Goal: Communication & Community: Answer question/provide support

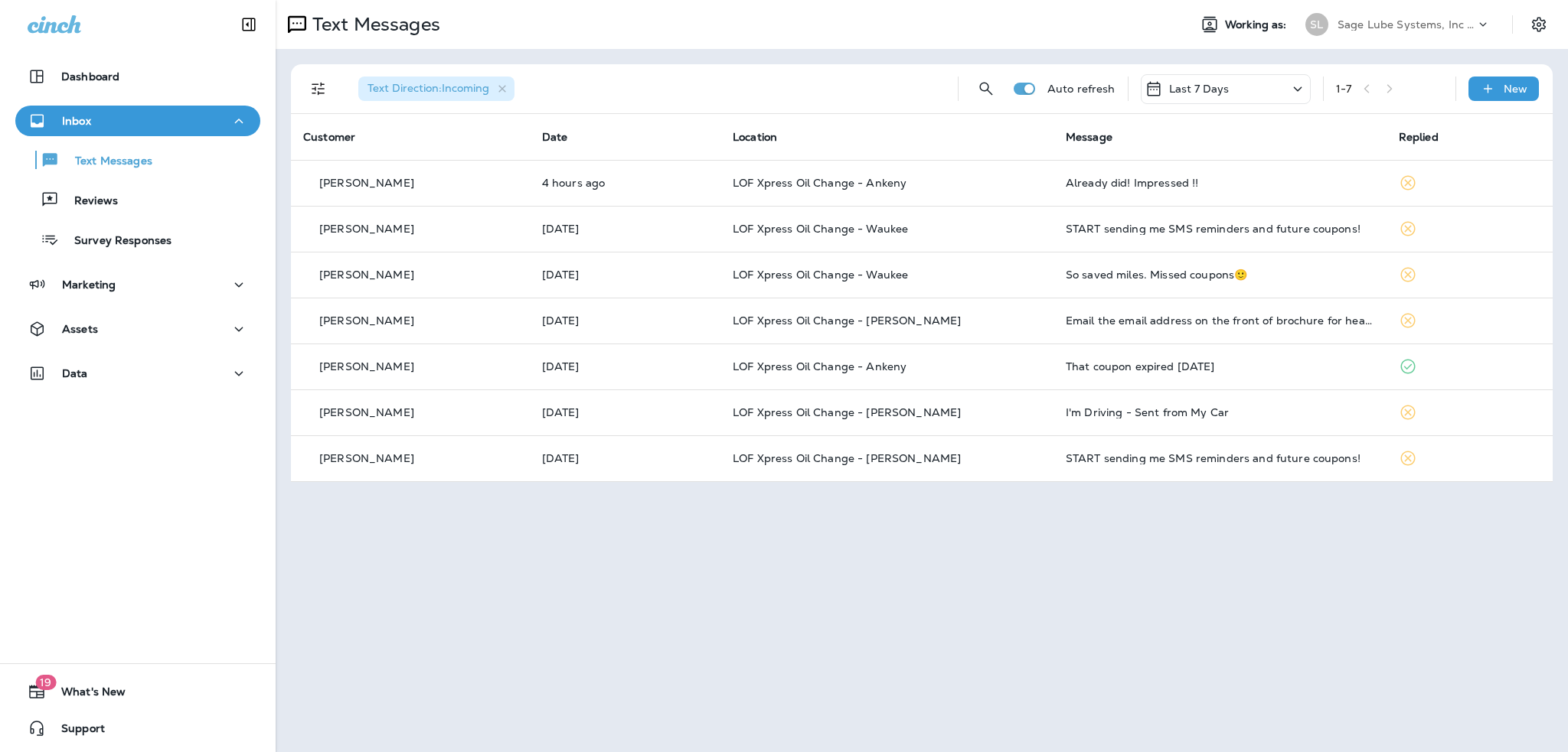
click at [108, 214] on button "Reviews" at bounding box center [138, 199] width 245 height 32
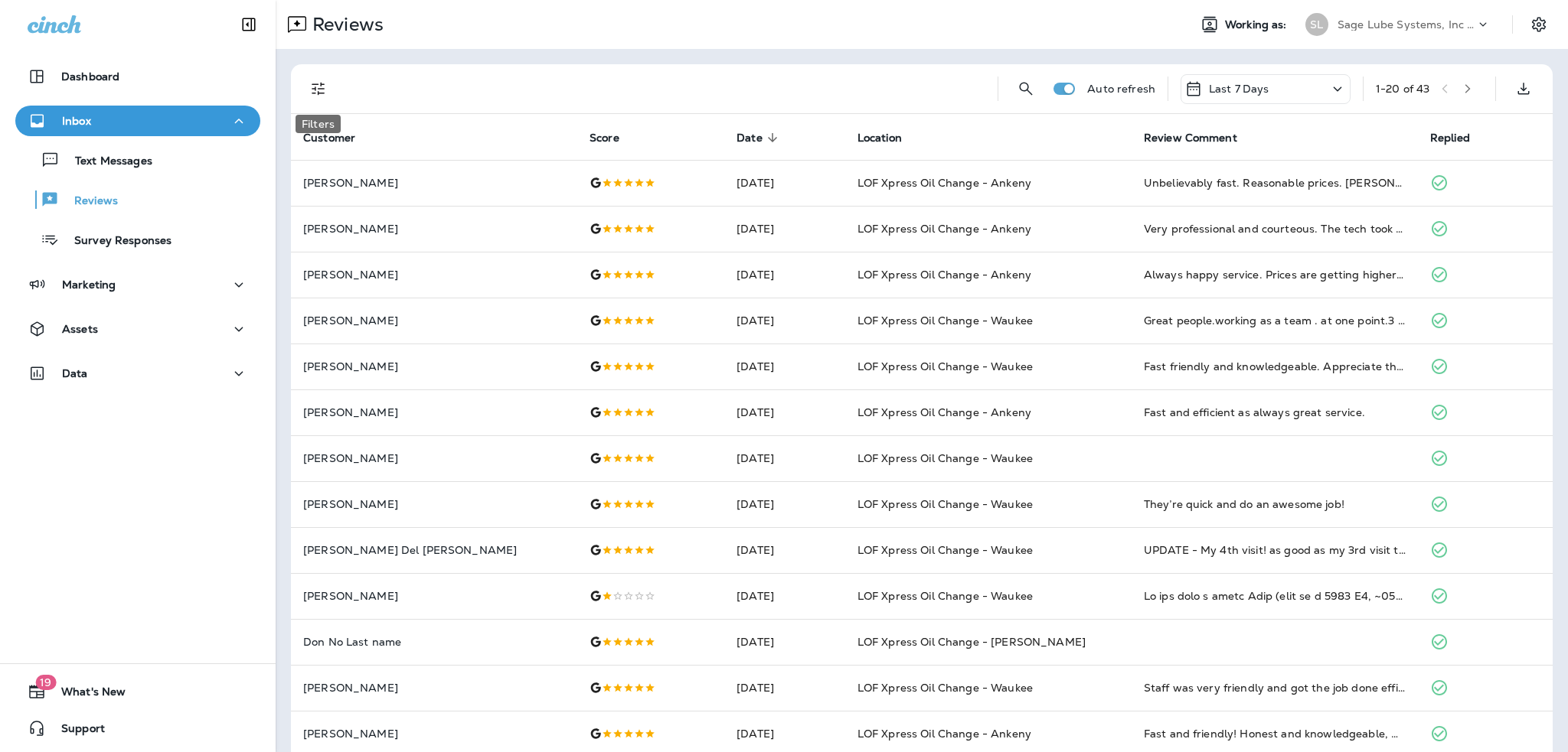
click at [321, 91] on icon "Filters" at bounding box center [318, 88] width 18 height 18
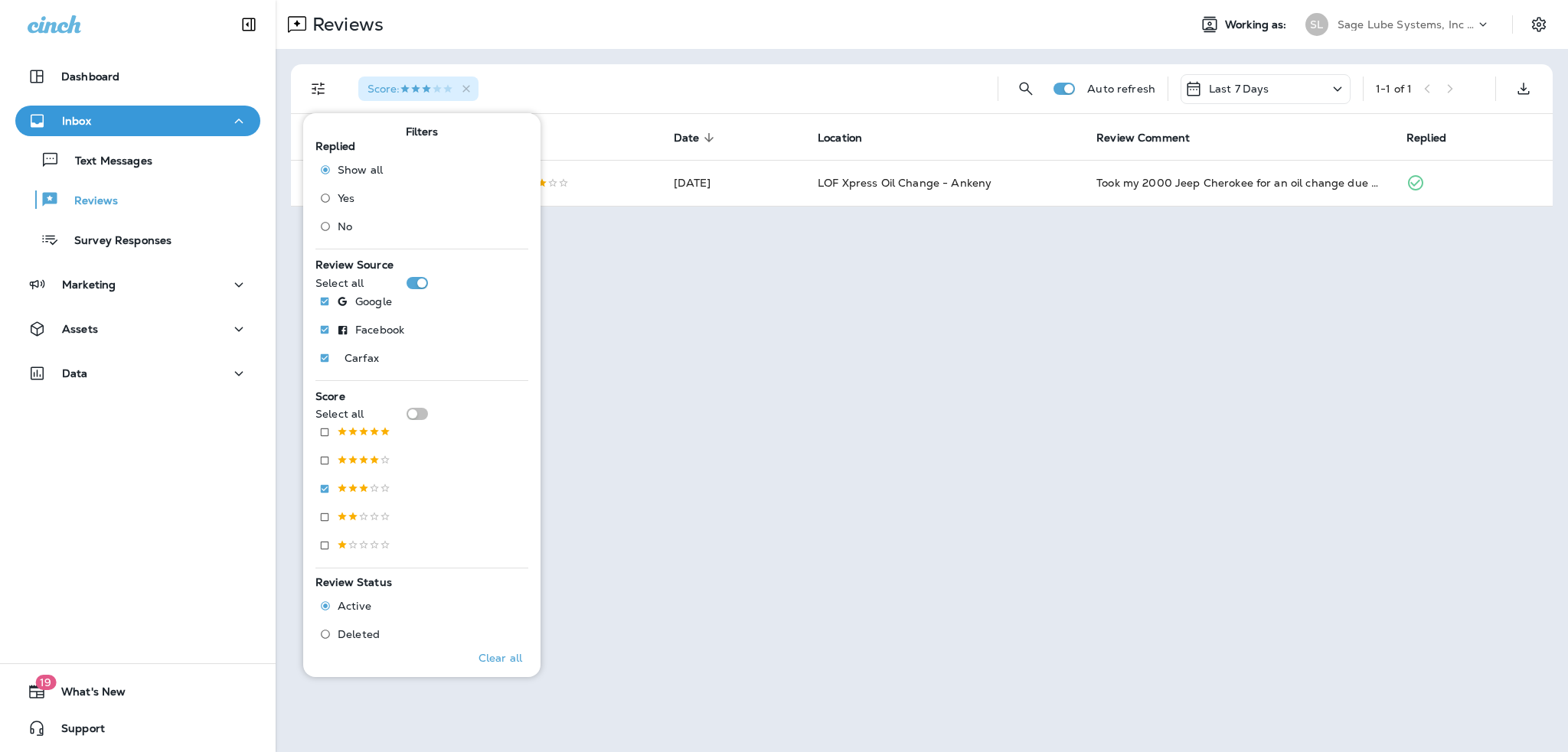
click at [880, 81] on div "Score :" at bounding box center [666, 88] width 639 height 49
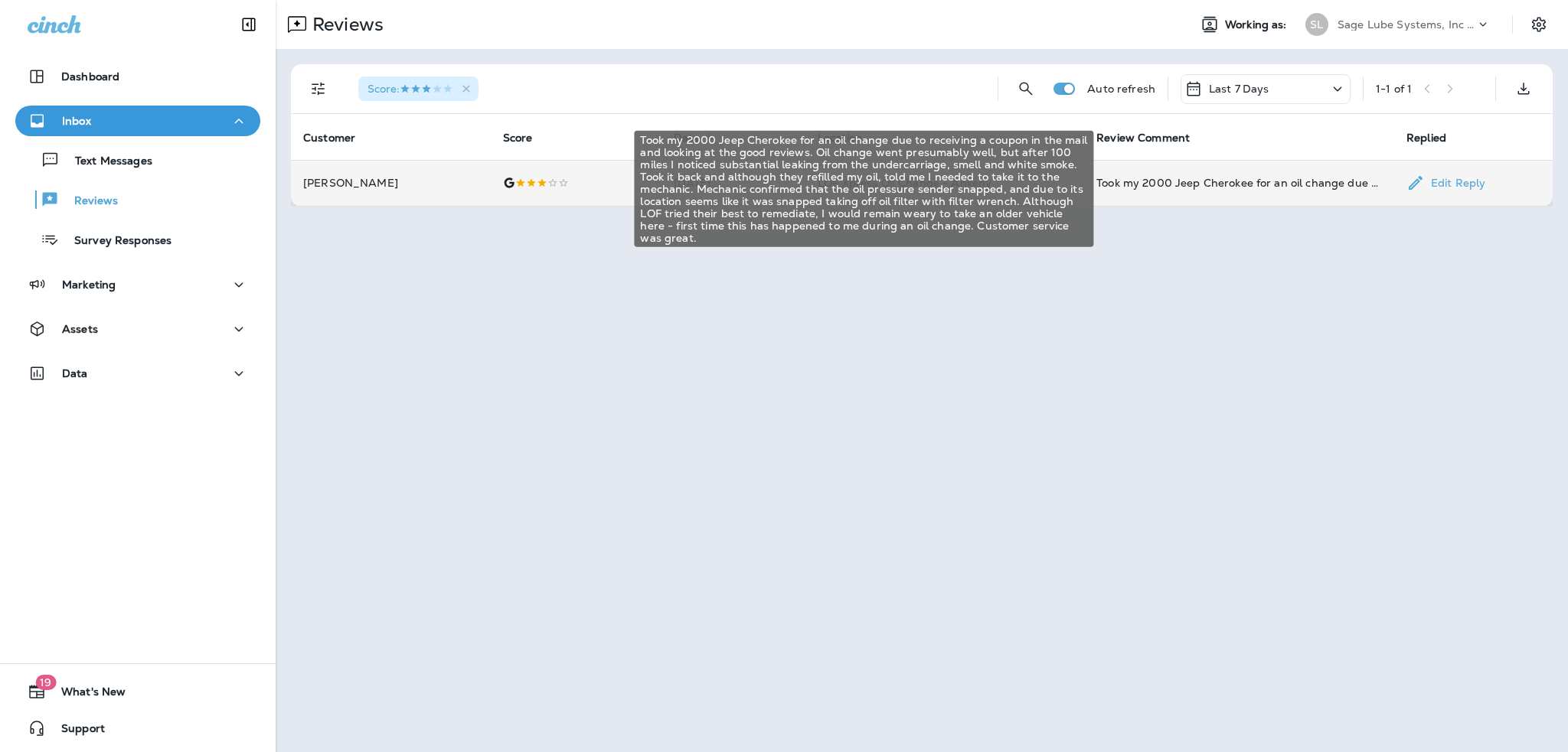
click at [1206, 185] on div "Took my 2000 Jeep Cherokee for an oil change due to receiving a coupon in the m…" at bounding box center [1239, 183] width 286 height 16
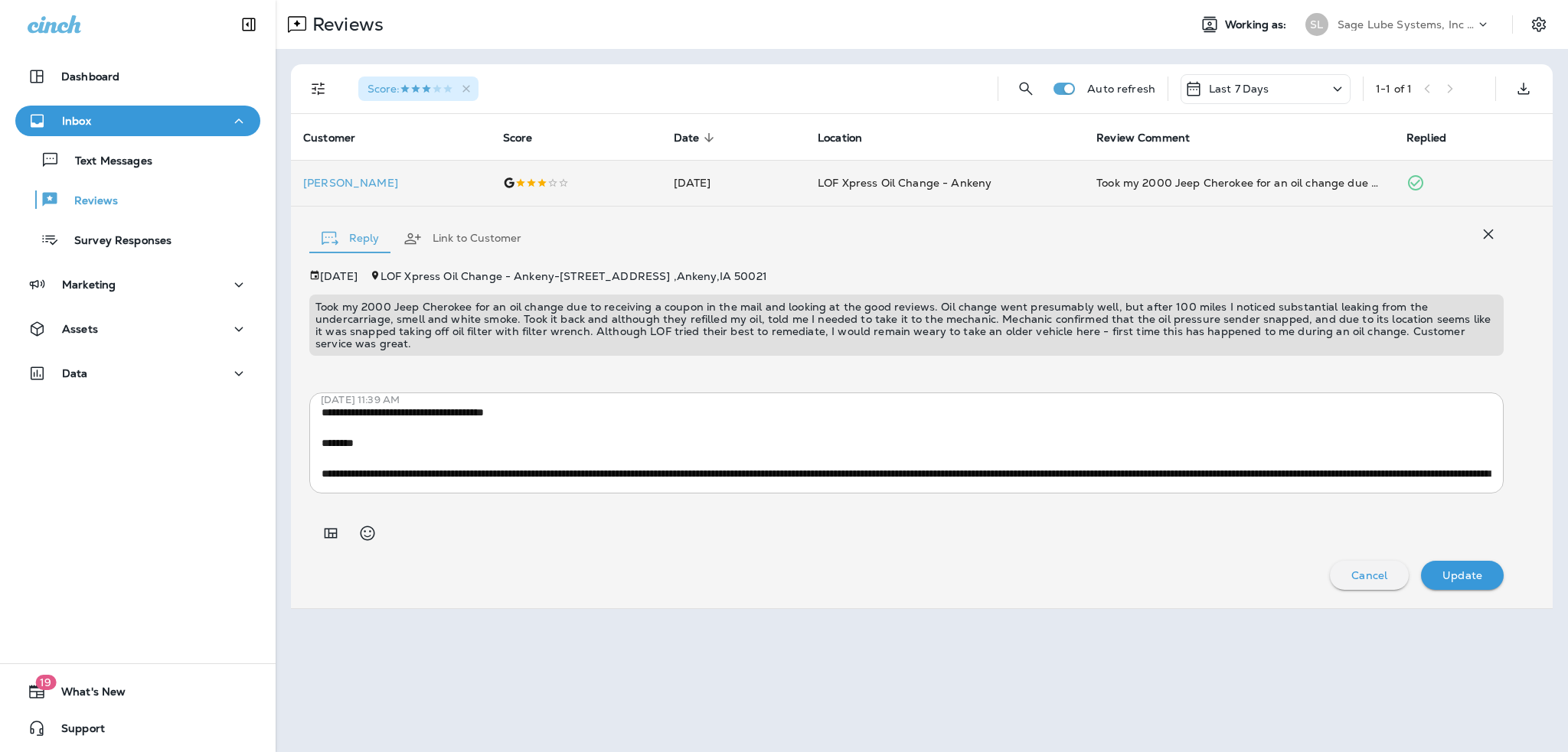
drag, startPoint x: 321, startPoint y: 428, endPoint x: 371, endPoint y: 437, distance: 50.8
click at [371, 437] on div "* ​" at bounding box center [907, 443] width 1195 height 101
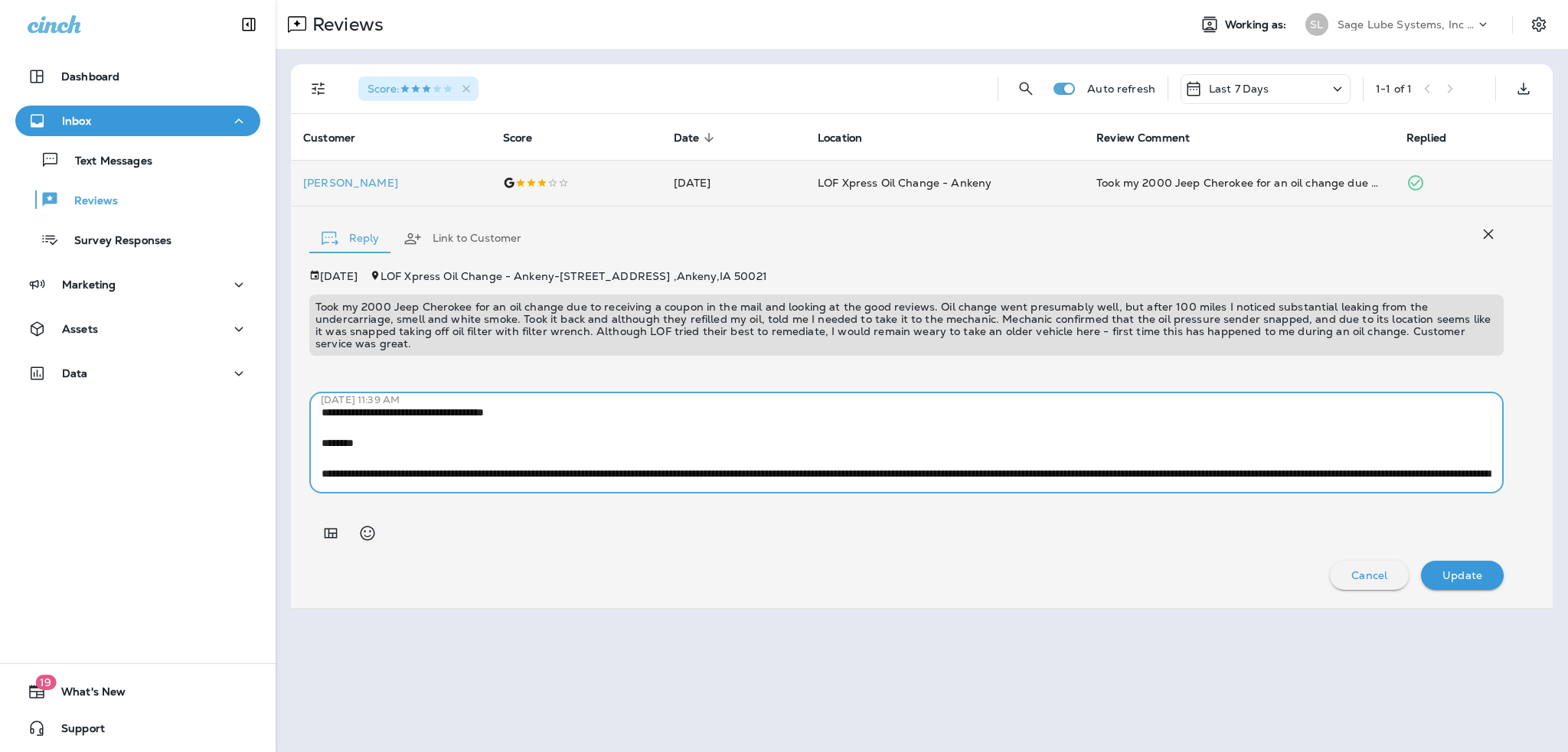
click at [368, 437] on textarea at bounding box center [906, 443] width 1170 height 76
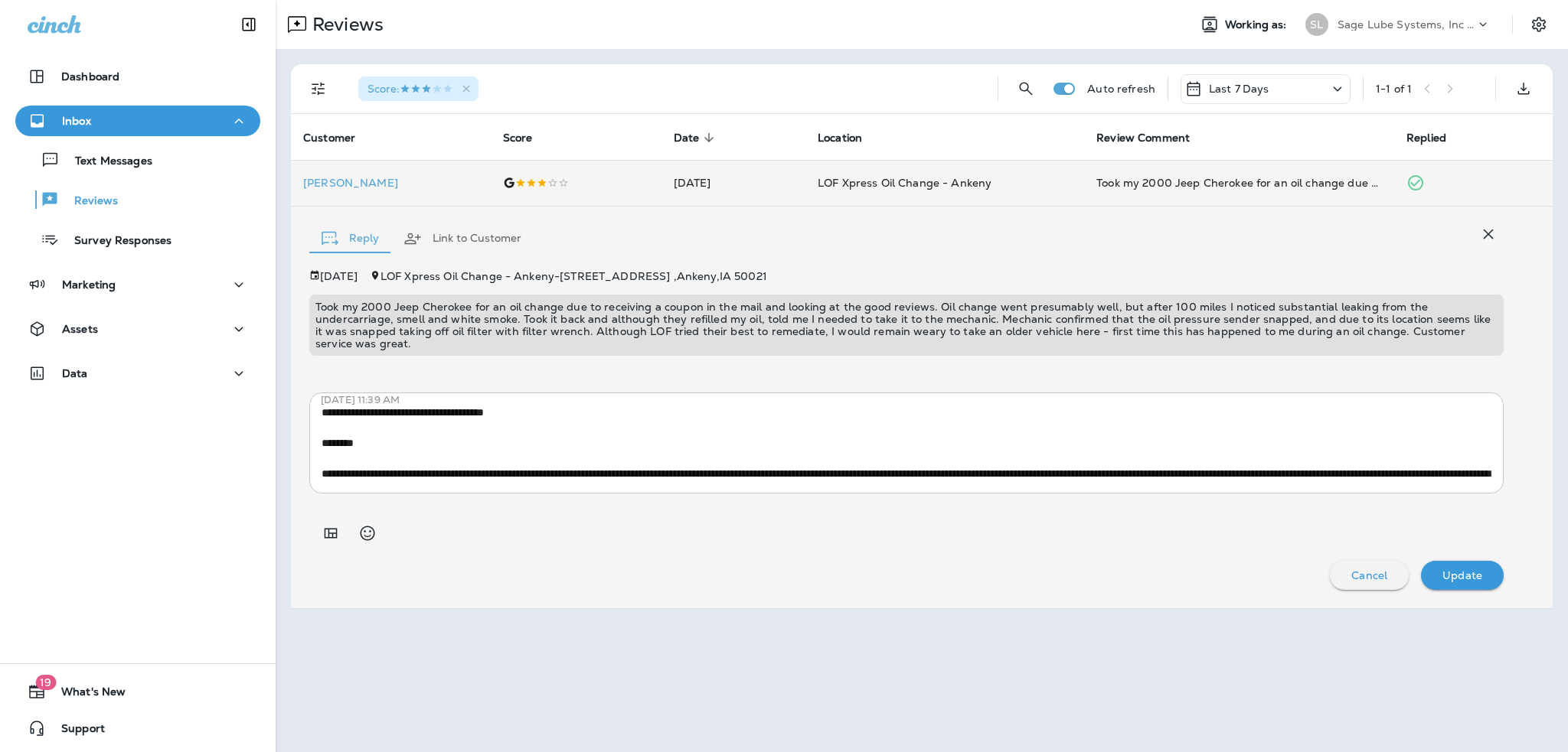
drag, startPoint x: 321, startPoint y: 427, endPoint x: 366, endPoint y: 437, distance: 46.1
click at [366, 437] on div "* ​" at bounding box center [907, 443] width 1195 height 101
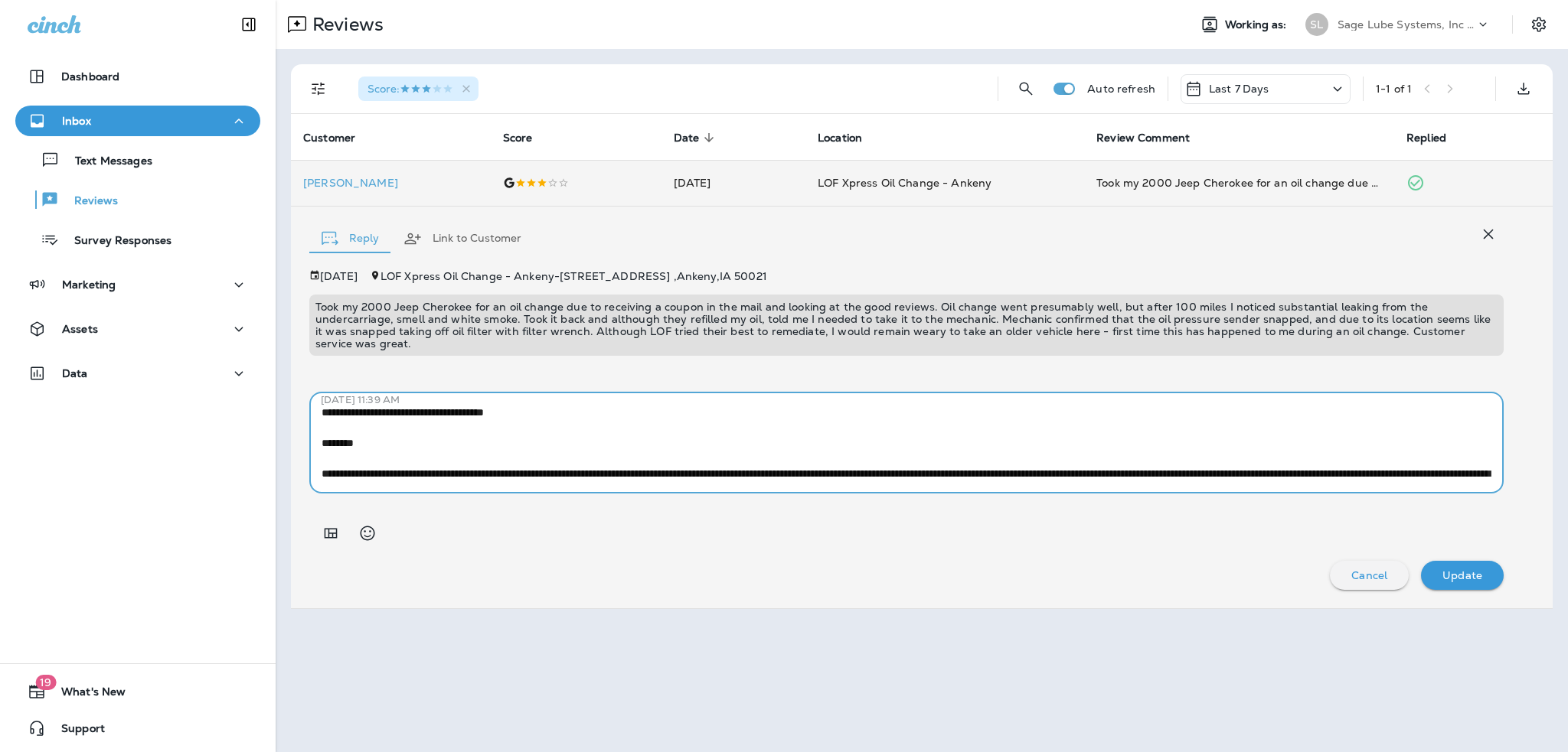
click at [366, 437] on textarea at bounding box center [906, 443] width 1170 height 76
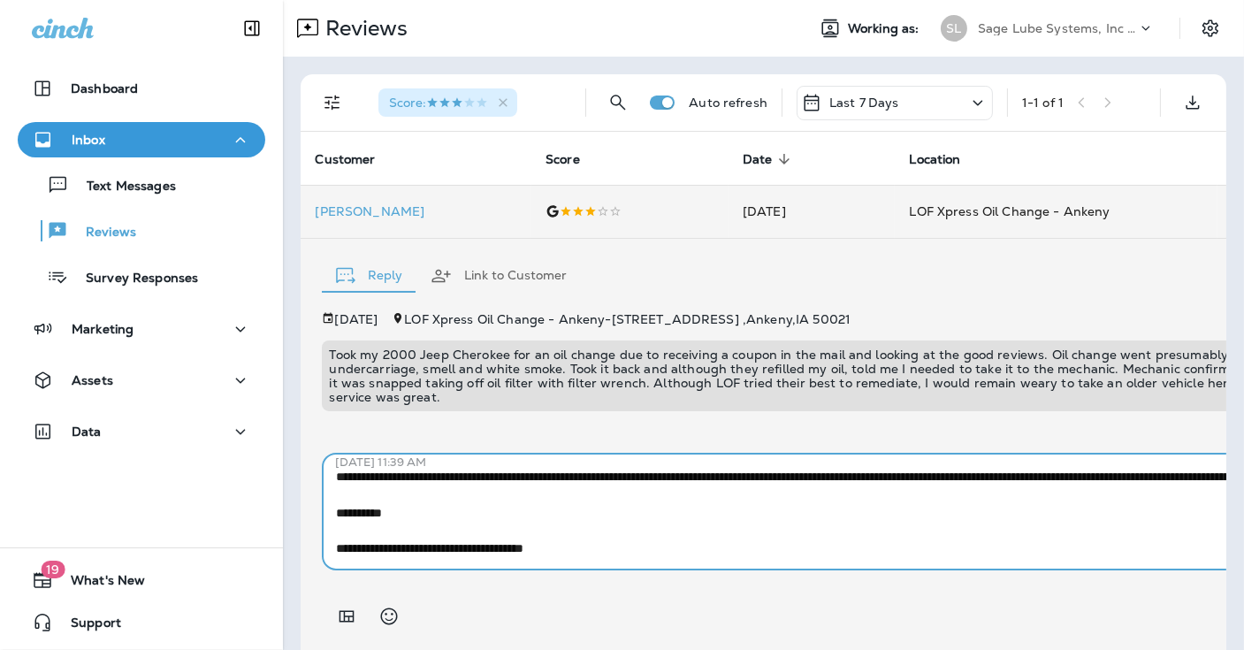
scroll to position [159, 0]
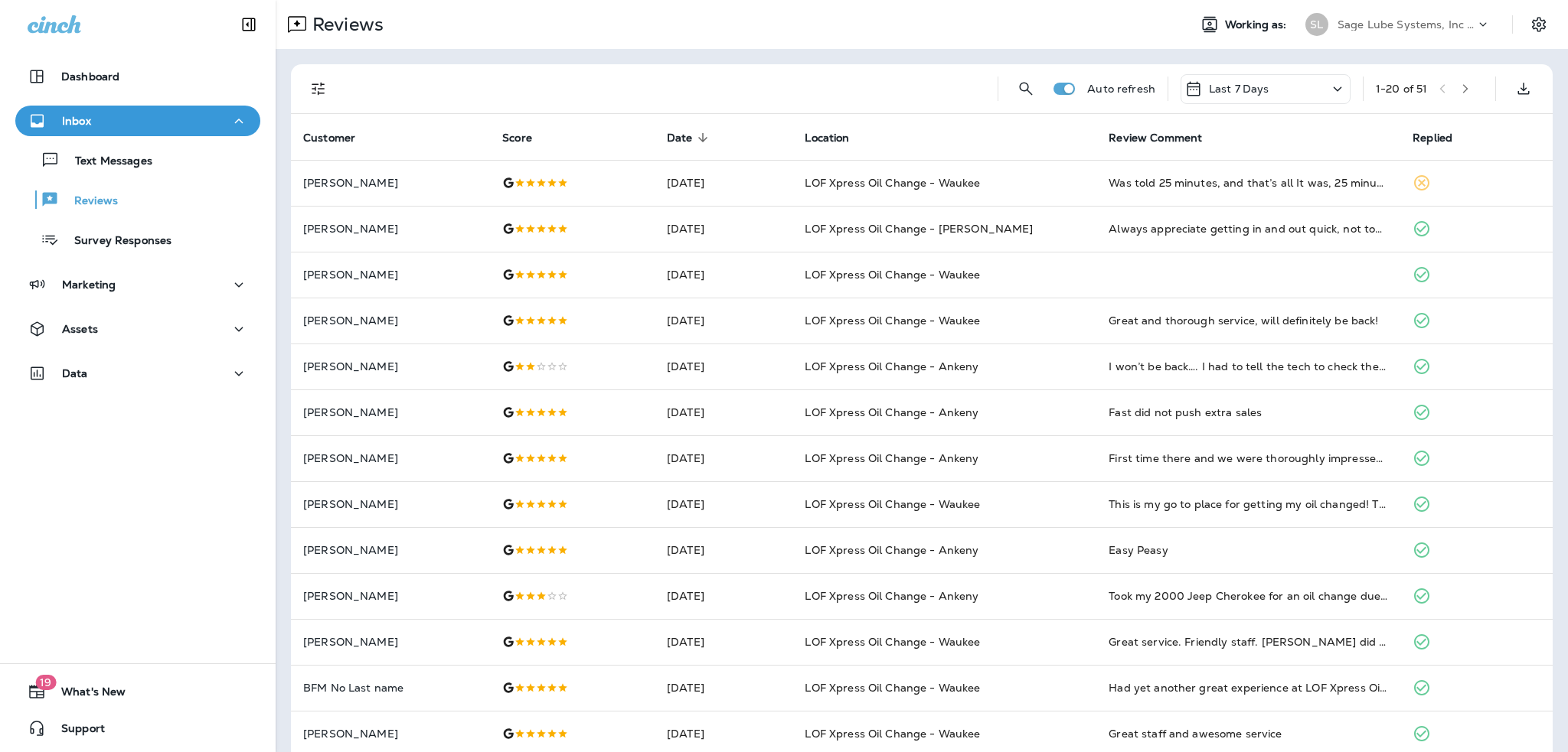
click at [100, 157] on p "Text Messages" at bounding box center [106, 162] width 93 height 15
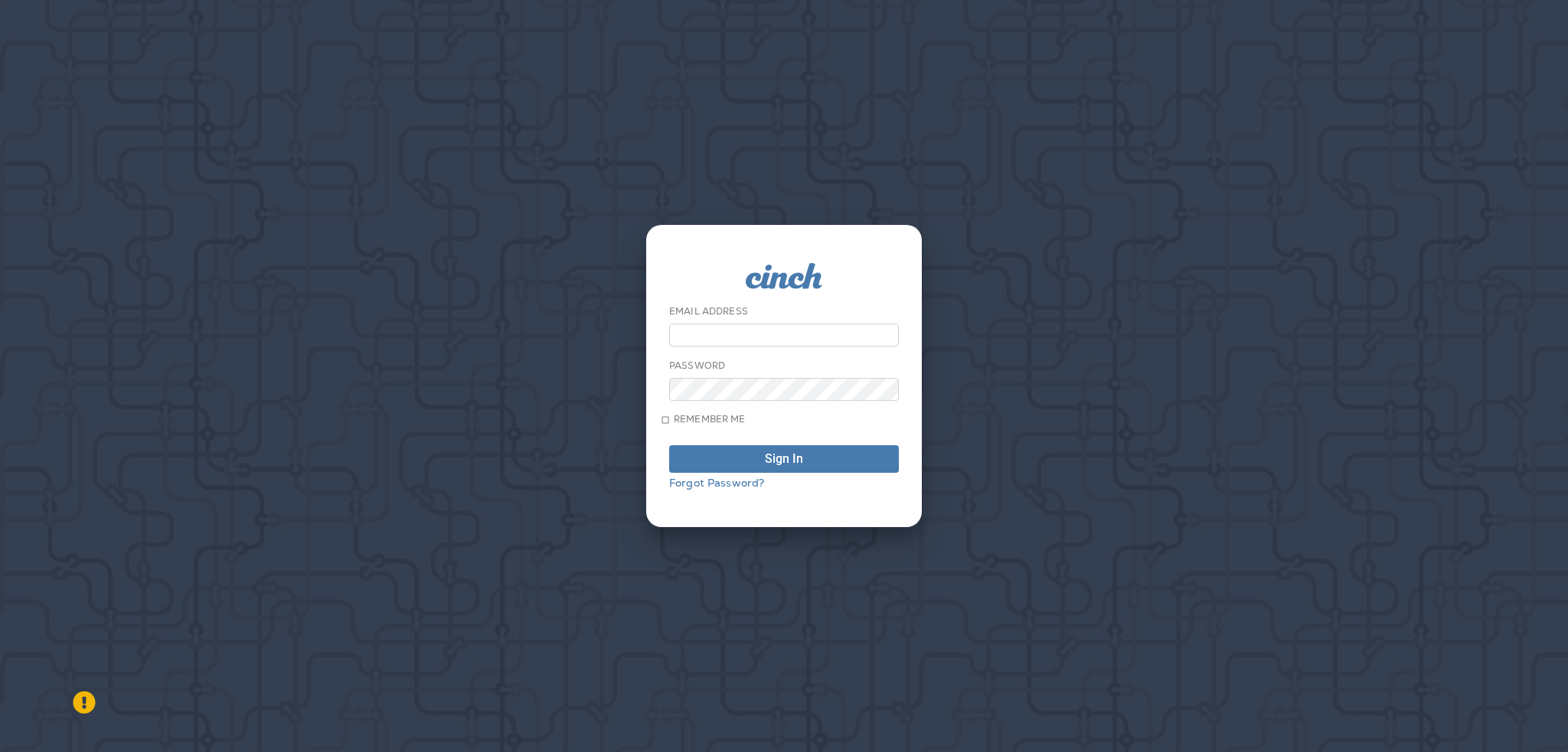
type input "**********"
click at [745, 466] on span "Sign In" at bounding box center [784, 460] width 213 height 12
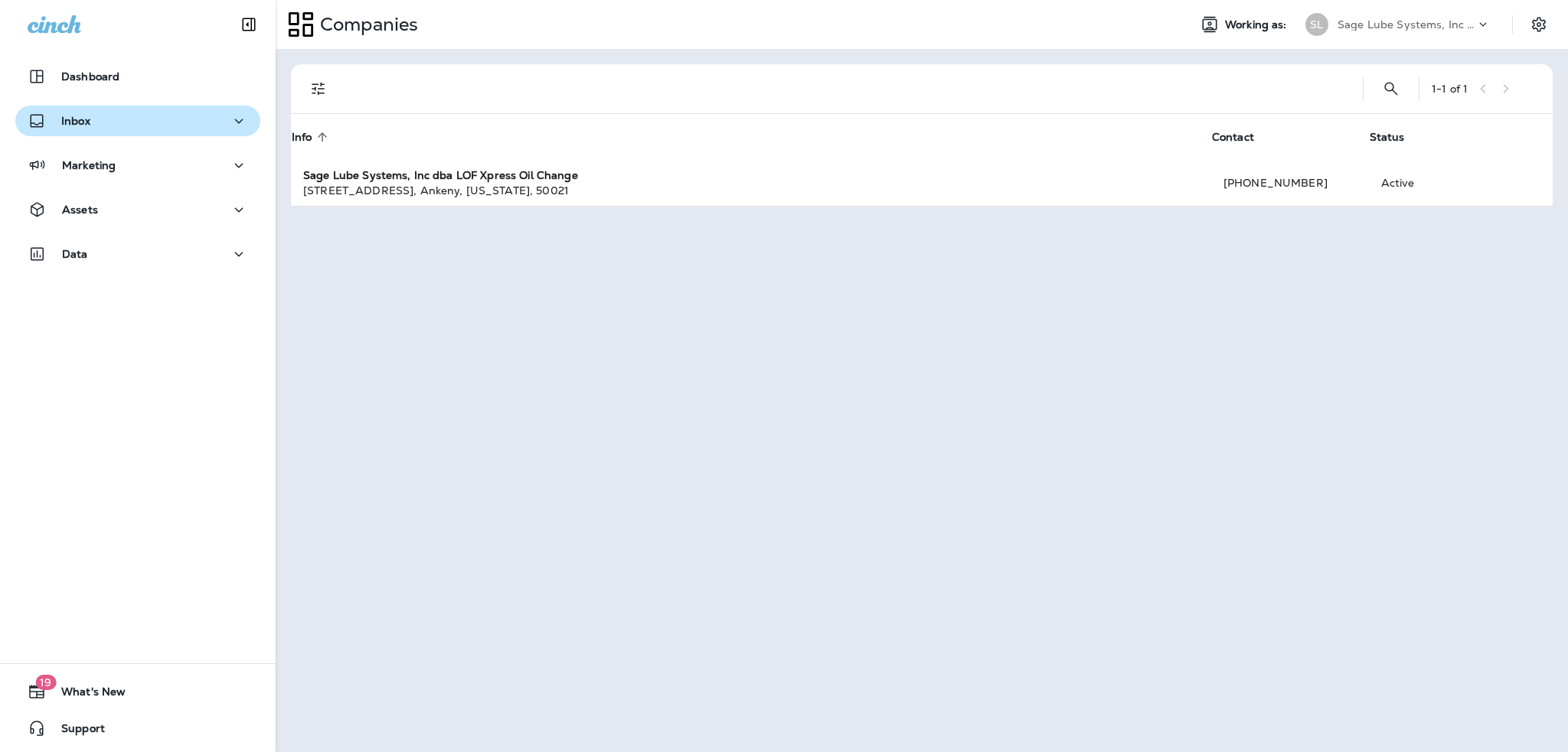
click at [197, 120] on div "Inbox" at bounding box center [138, 121] width 221 height 19
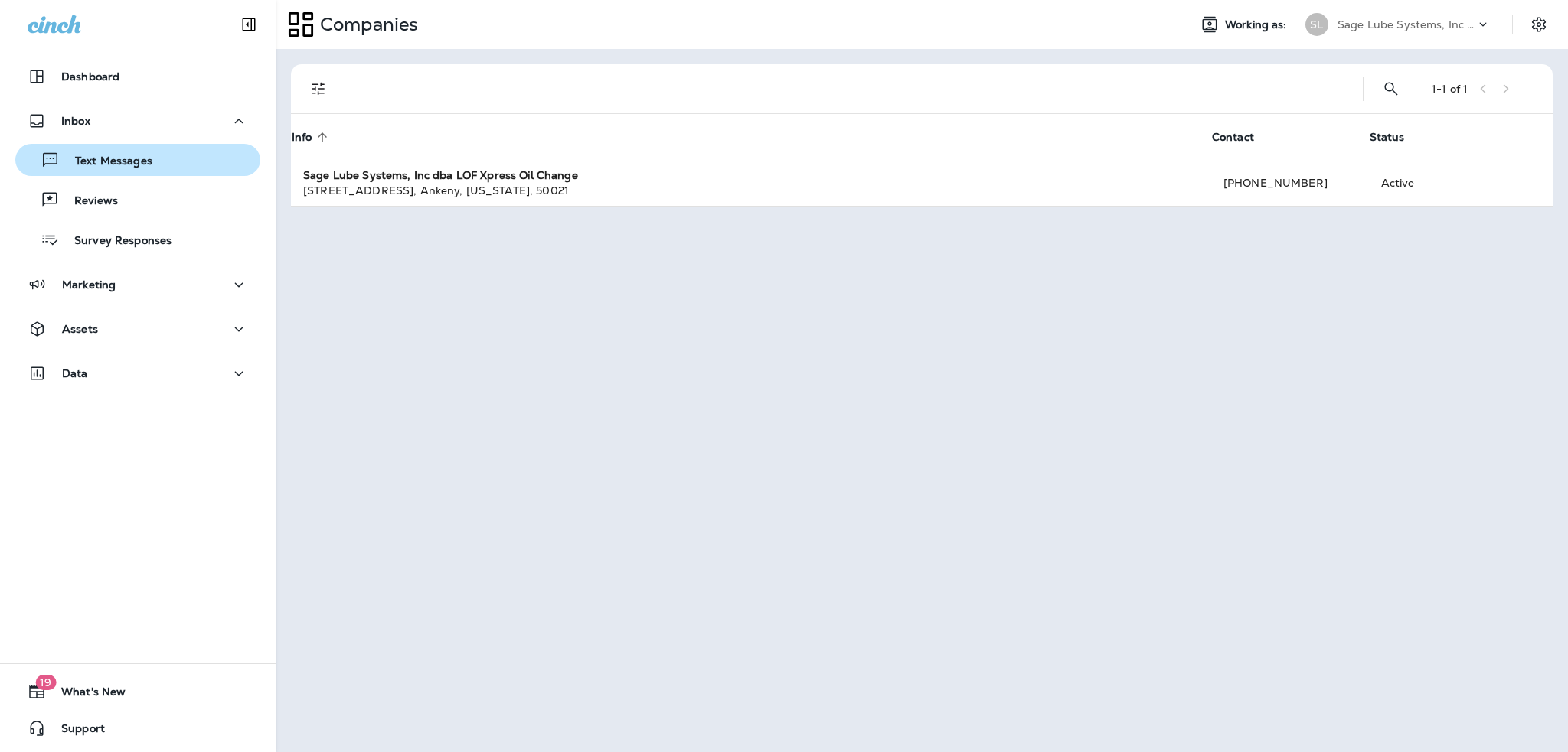
click at [142, 162] on p "Text Messages" at bounding box center [106, 162] width 93 height 15
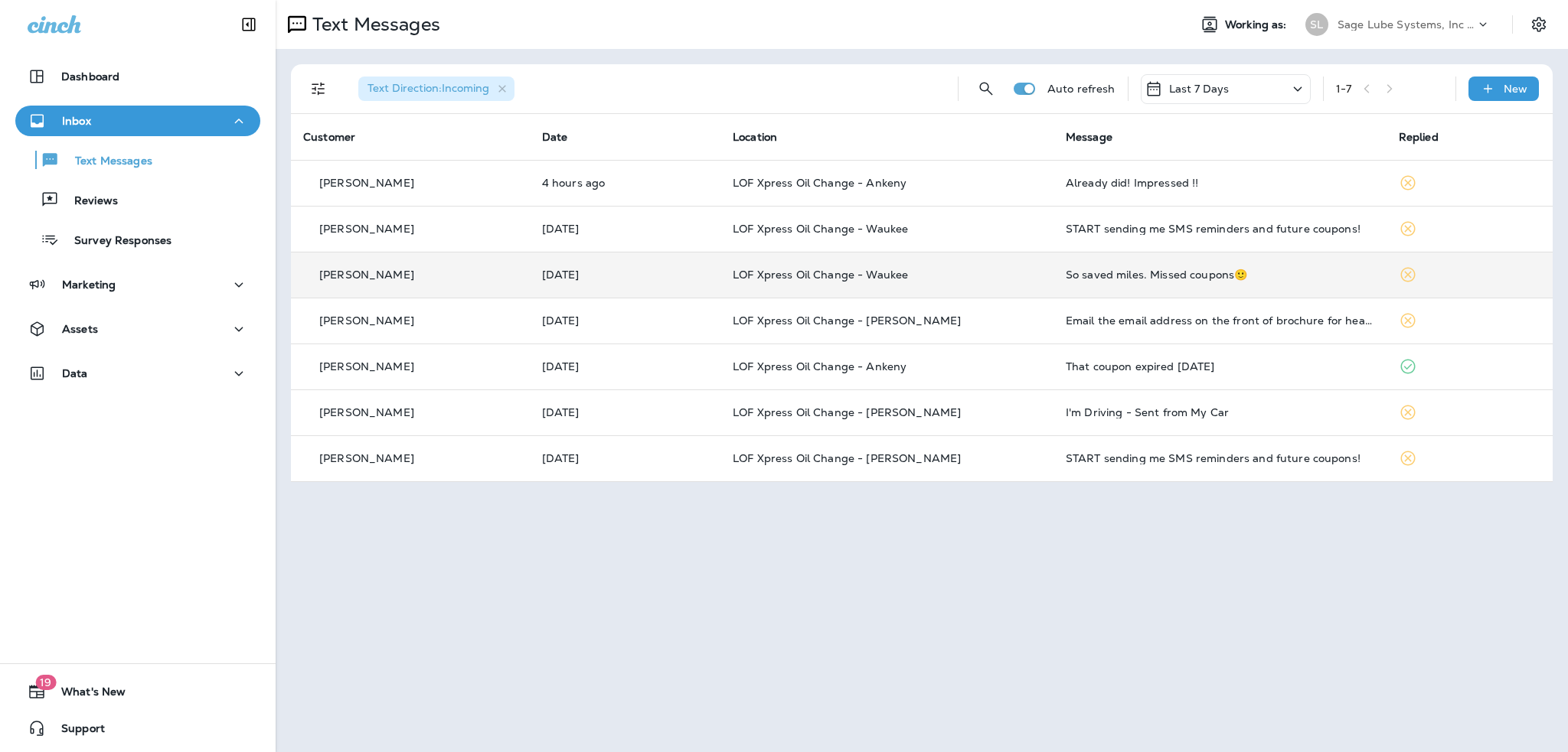
click at [1107, 282] on td "So saved miles. Missed coupons🙂" at bounding box center [1220, 274] width 333 height 46
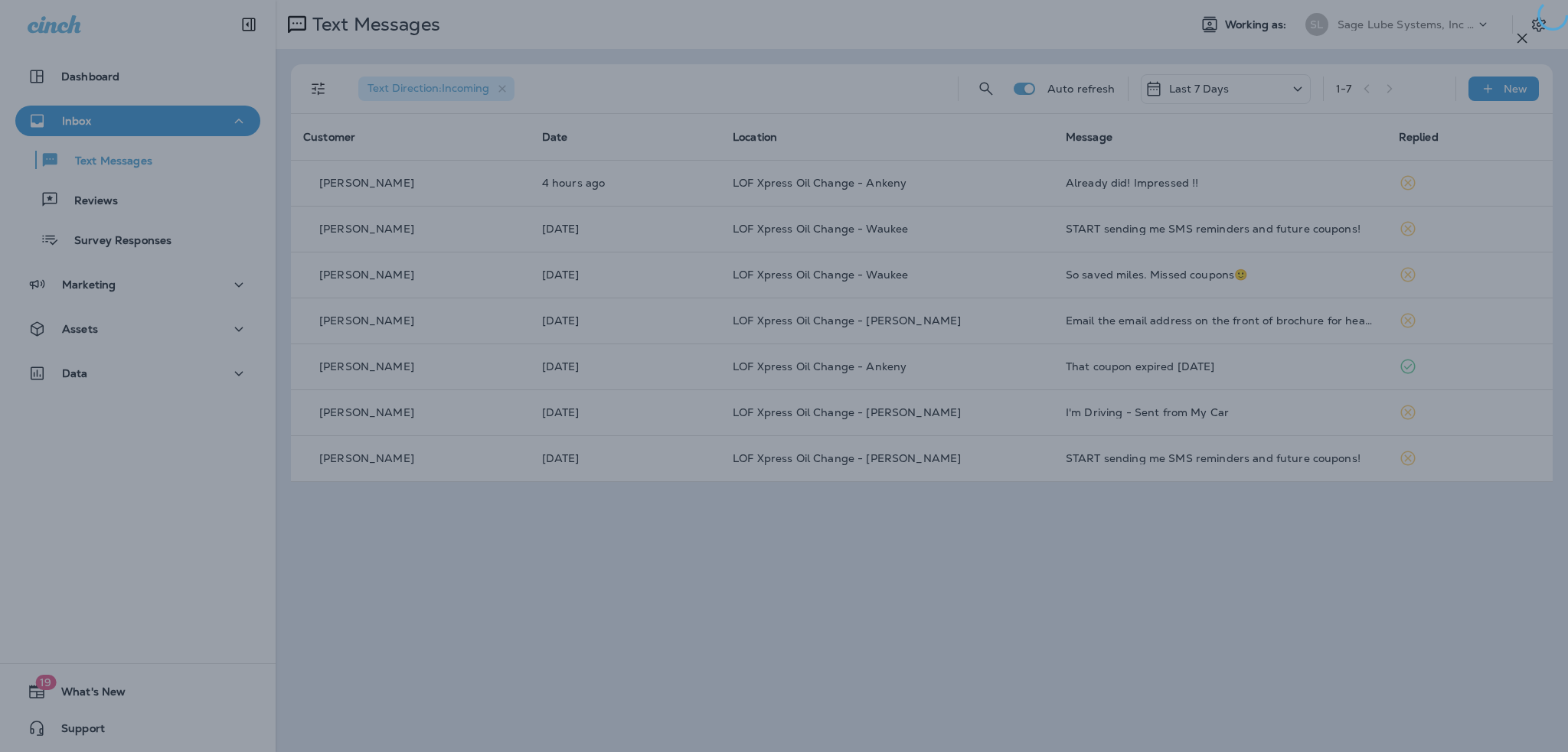
click at [883, 564] on div at bounding box center [784, 376] width 1568 height 752
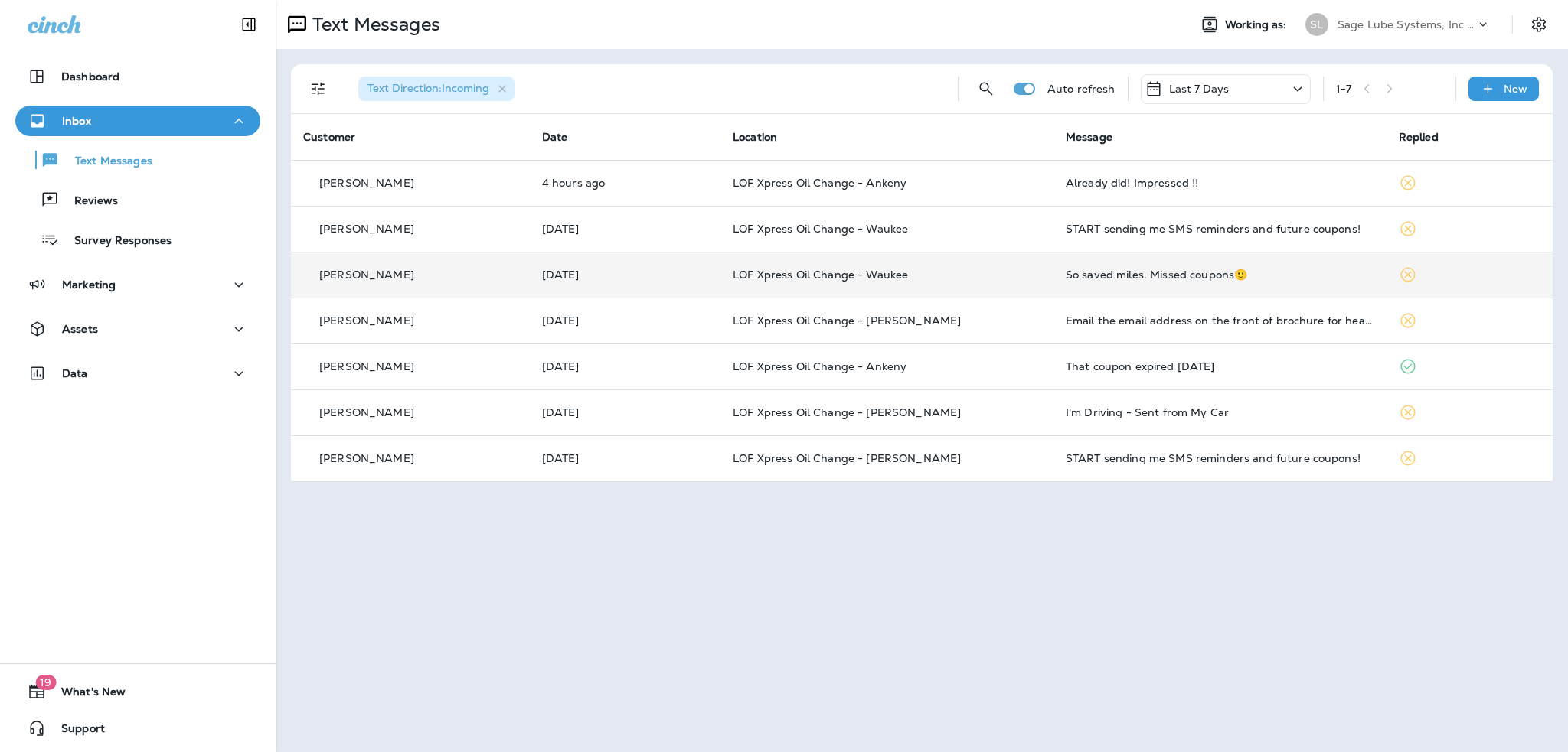
click at [1099, 276] on div "So saved miles. Missed coupons🙂" at bounding box center [1220, 274] width 308 height 12
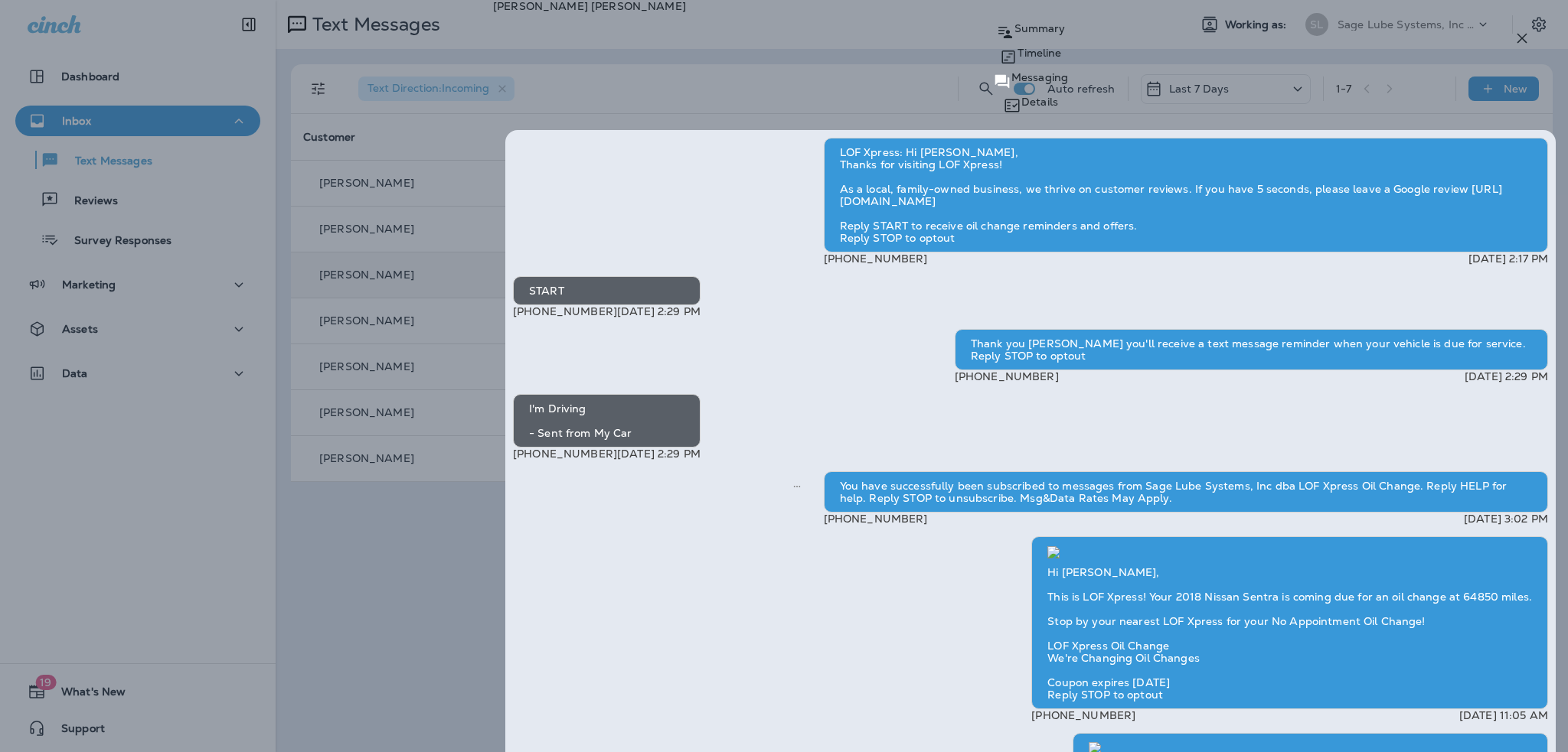
click at [892, 557] on div "[PERSON_NAME] Summary Timeline Messaging Details LOF Xpress: Hi [PERSON_NAME], …" at bounding box center [784, 376] width 1568 height 752
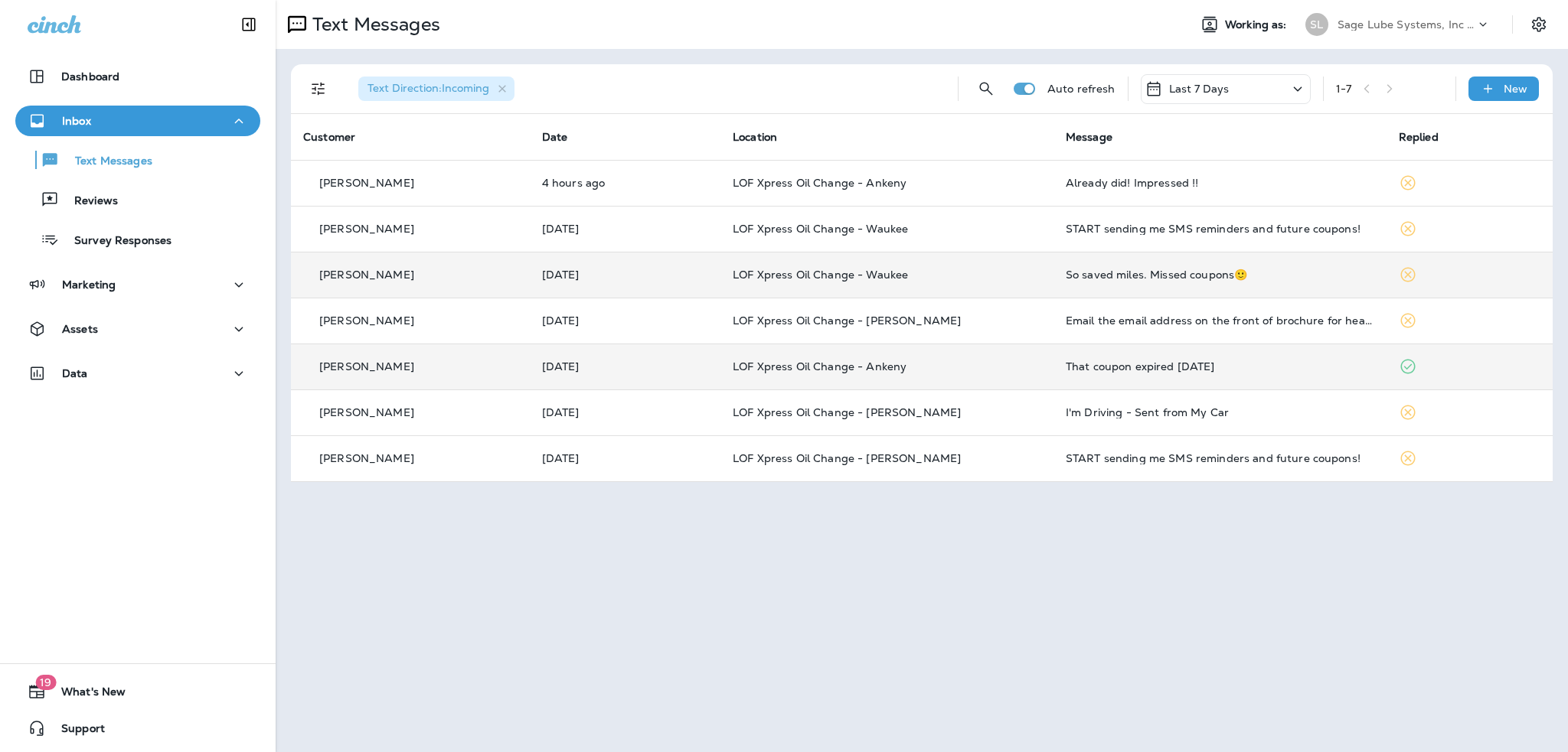
click at [1112, 367] on div "That coupon expired [DATE]" at bounding box center [1220, 367] width 308 height 12
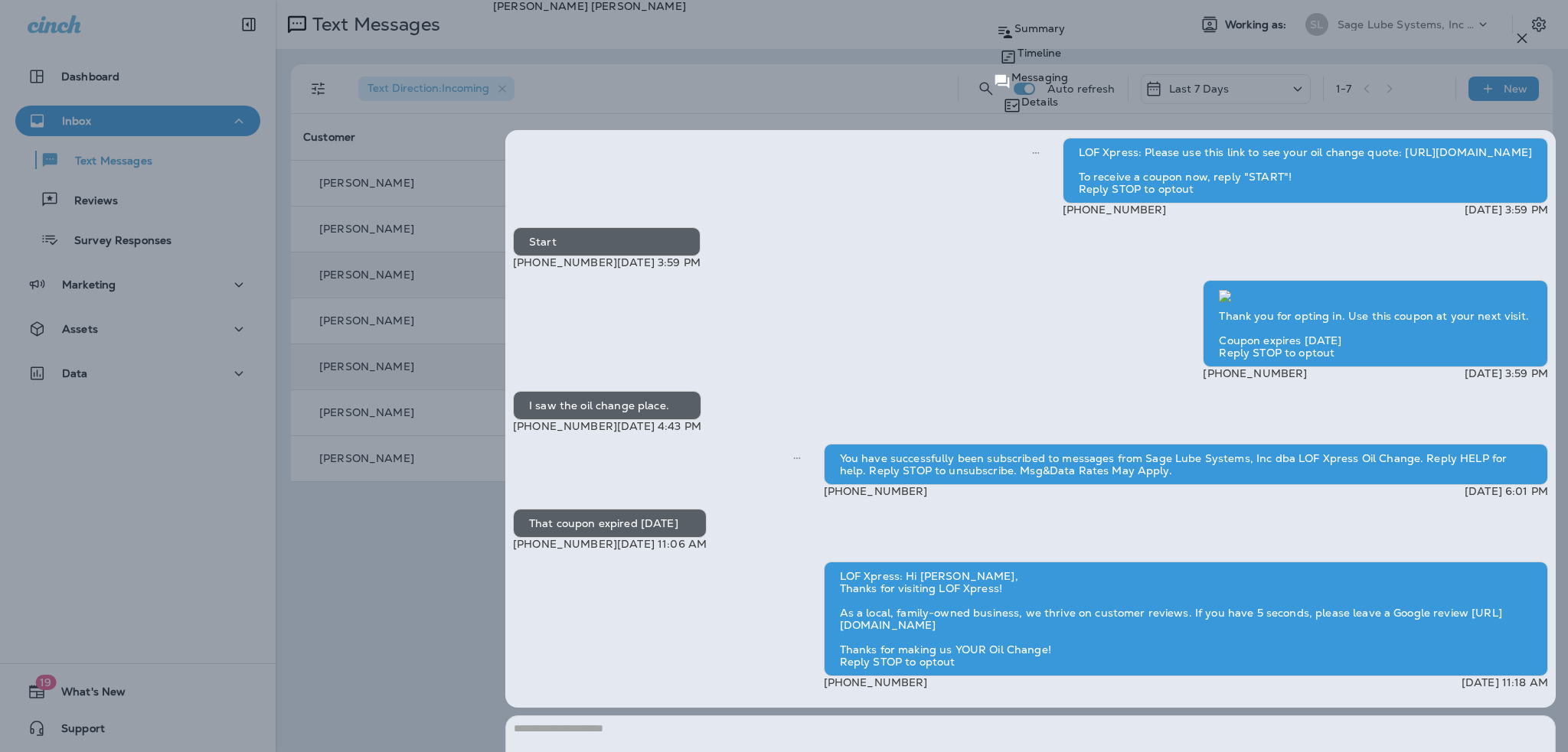
click at [796, 646] on div "[PERSON_NAME] Summary Timeline Messaging Details LOF Xpress: Please use this li…" at bounding box center [784, 376] width 1568 height 752
